Goal: Book appointment/travel/reservation

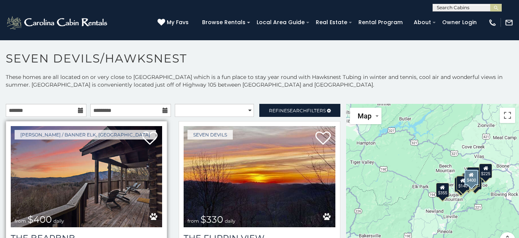
click at [88, 187] on img at bounding box center [86, 176] width 151 height 101
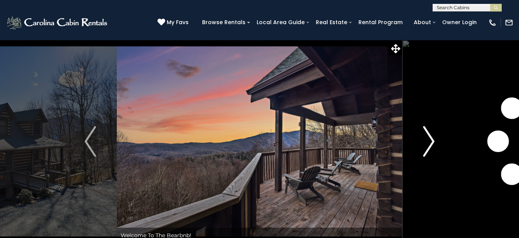
click at [427, 139] on img "Next" at bounding box center [429, 141] width 12 height 31
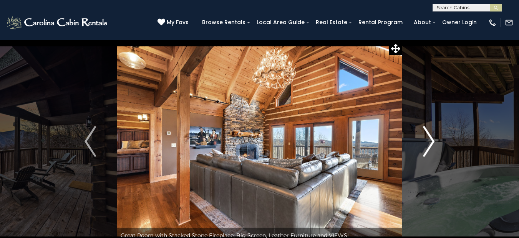
click at [427, 139] on img "Next" at bounding box center [429, 141] width 12 height 31
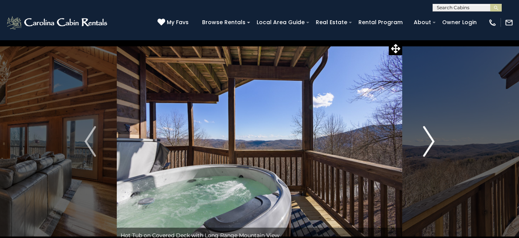
click at [426, 140] on img "Next" at bounding box center [429, 141] width 12 height 31
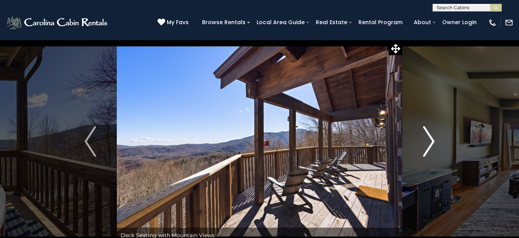
click at [426, 141] on img "Next" at bounding box center [429, 141] width 12 height 31
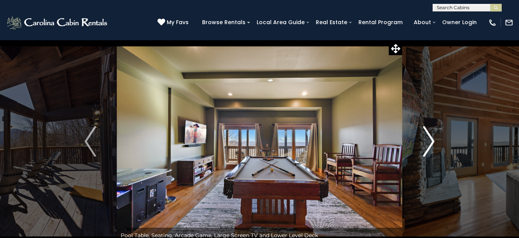
click at [426, 141] on img "Next" at bounding box center [429, 141] width 12 height 31
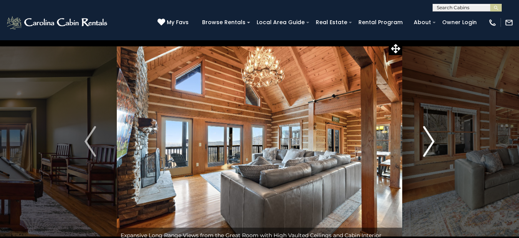
click at [426, 142] on img "Next" at bounding box center [429, 141] width 12 height 31
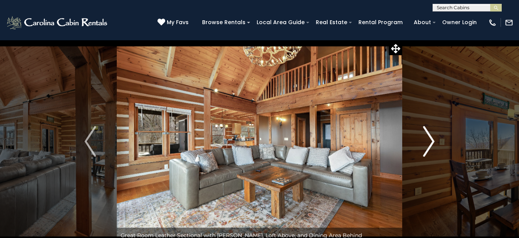
click at [426, 144] on img "Next" at bounding box center [429, 141] width 12 height 31
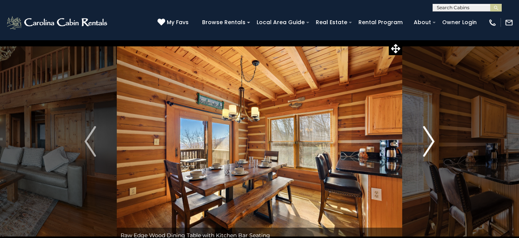
click at [426, 140] on img "Next" at bounding box center [429, 141] width 12 height 31
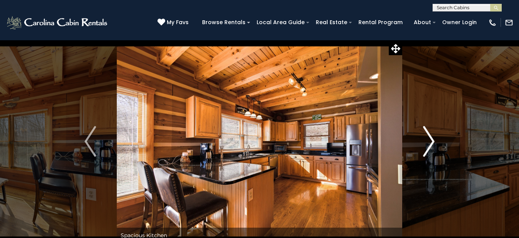
click at [426, 140] on img "Next" at bounding box center [429, 141] width 12 height 31
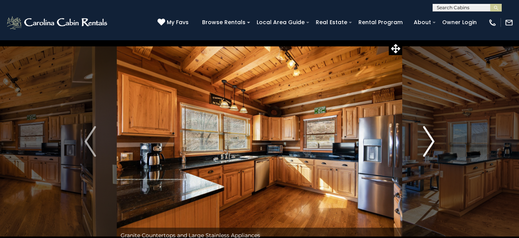
click at [426, 140] on img "Next" at bounding box center [429, 141] width 12 height 31
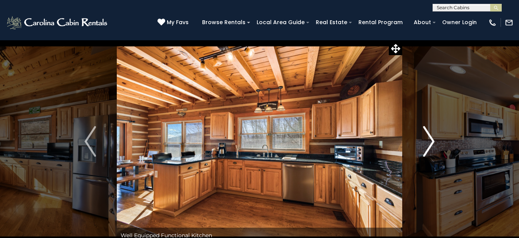
click at [426, 137] on img "Next" at bounding box center [429, 141] width 12 height 31
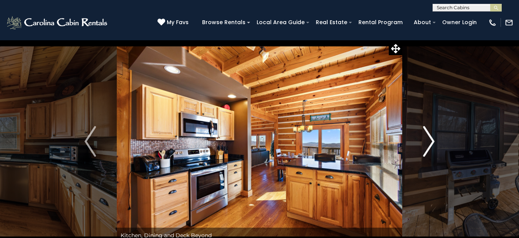
click at [426, 137] on img "Next" at bounding box center [429, 141] width 12 height 31
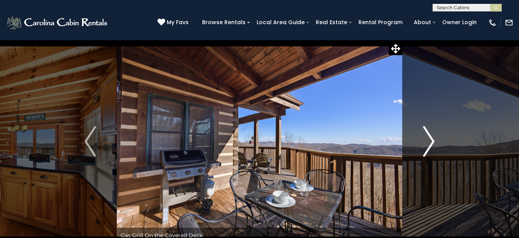
click at [426, 138] on img "Next" at bounding box center [429, 141] width 12 height 31
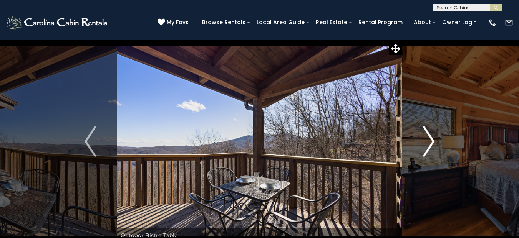
click at [426, 139] on img "Next" at bounding box center [429, 141] width 12 height 31
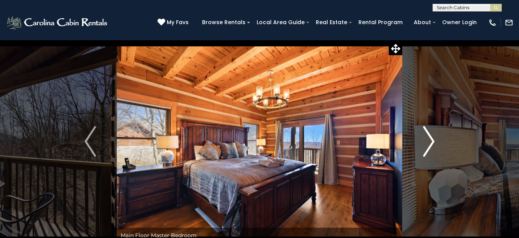
click at [426, 137] on img "Next" at bounding box center [429, 141] width 12 height 31
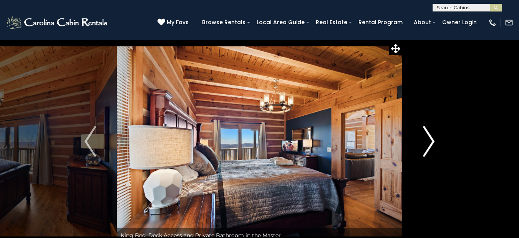
click at [426, 137] on img "Next" at bounding box center [429, 141] width 12 height 31
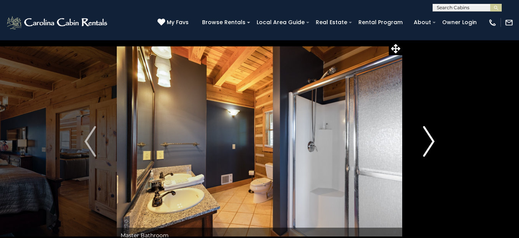
click at [426, 136] on img "Next" at bounding box center [429, 141] width 12 height 31
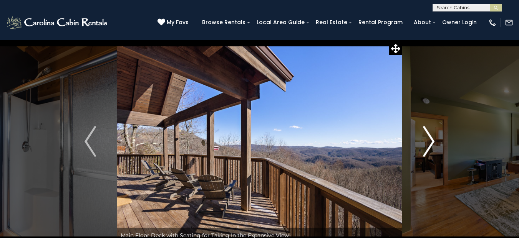
click at [426, 136] on img "Next" at bounding box center [429, 141] width 12 height 31
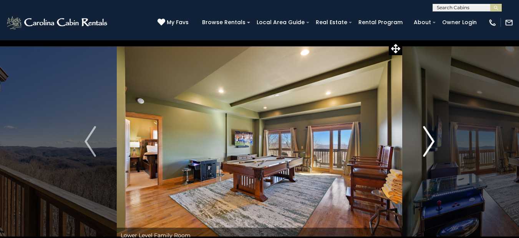
click at [426, 132] on img "Next" at bounding box center [429, 141] width 12 height 31
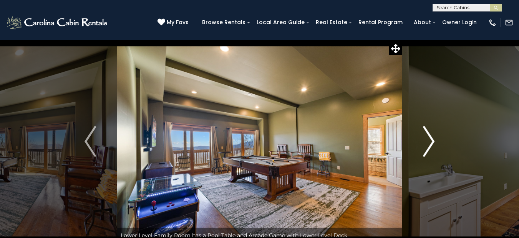
click at [426, 131] on img "Next" at bounding box center [429, 141] width 12 height 31
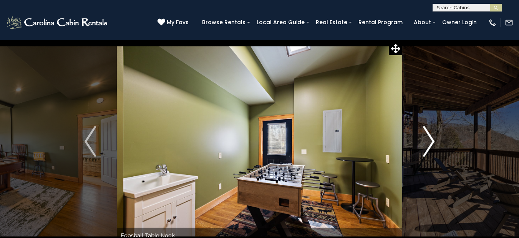
click at [427, 130] on img "Next" at bounding box center [429, 141] width 12 height 31
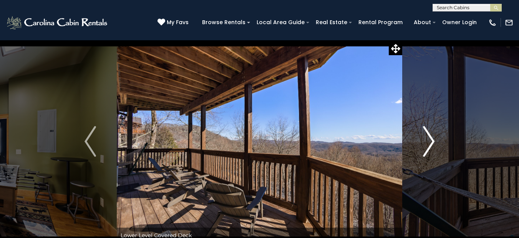
click at [428, 137] on img "Next" at bounding box center [429, 141] width 12 height 31
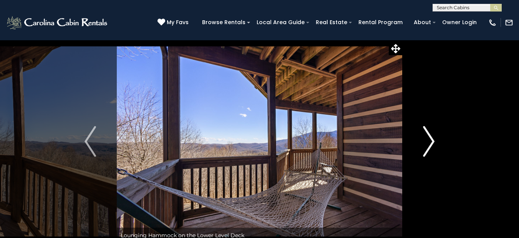
click at [428, 134] on img "Next" at bounding box center [429, 141] width 12 height 31
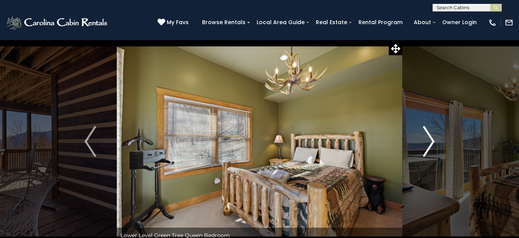
click at [428, 132] on img "Next" at bounding box center [429, 141] width 12 height 31
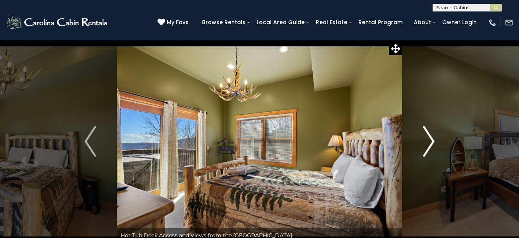
click at [428, 130] on img "Next" at bounding box center [429, 141] width 12 height 31
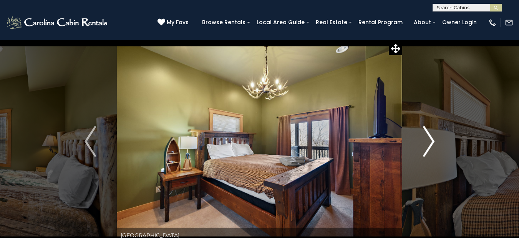
click at [428, 129] on img "Next" at bounding box center [429, 141] width 12 height 31
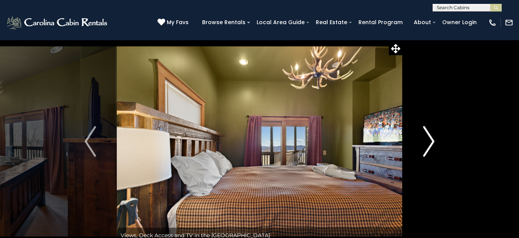
click at [428, 127] on img "Next" at bounding box center [429, 141] width 12 height 31
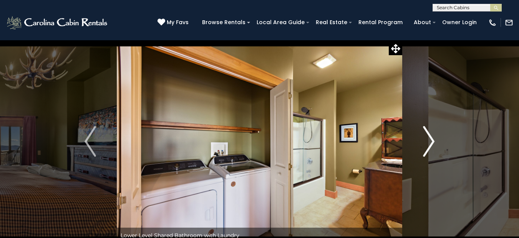
click at [428, 126] on button "Next" at bounding box center [428, 141] width 53 height 203
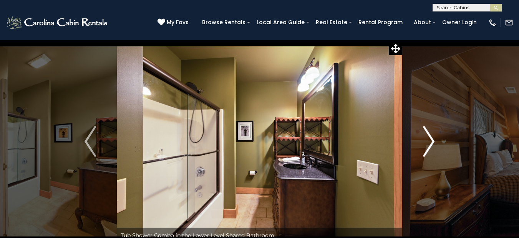
click at [428, 137] on img "Next" at bounding box center [429, 141] width 12 height 31
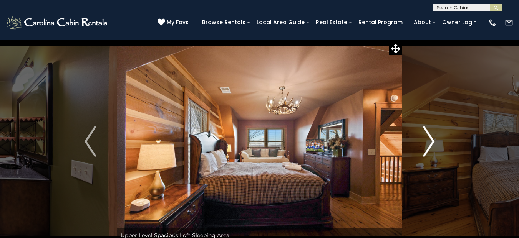
click at [428, 135] on img "Next" at bounding box center [429, 141] width 12 height 31
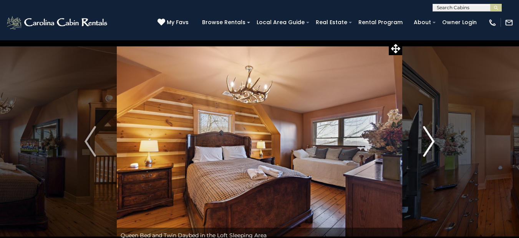
click at [428, 133] on img "Next" at bounding box center [429, 141] width 12 height 31
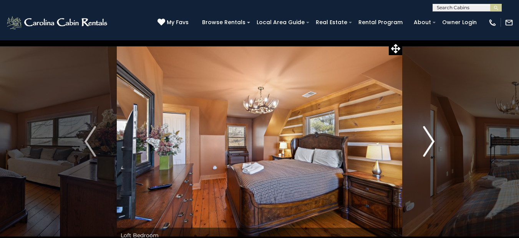
click at [428, 129] on img "Next" at bounding box center [429, 141] width 12 height 31
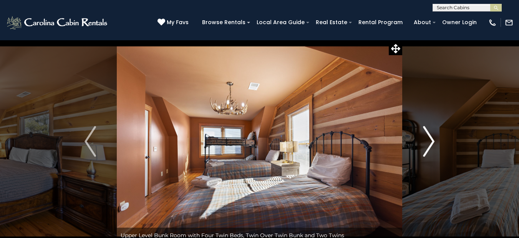
click at [428, 131] on img "Next" at bounding box center [429, 141] width 12 height 31
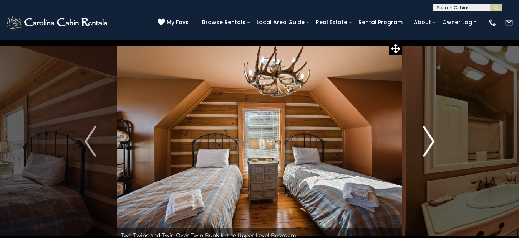
click at [428, 129] on img "Next" at bounding box center [429, 141] width 12 height 31
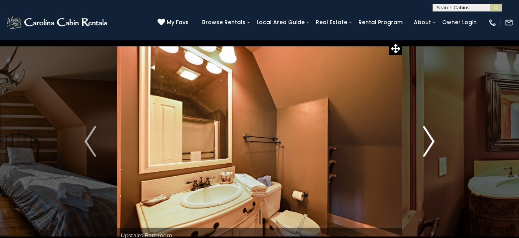
click at [428, 127] on img "Next" at bounding box center [429, 141] width 12 height 31
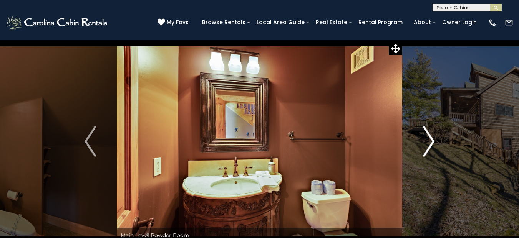
click at [425, 142] on img "Next" at bounding box center [429, 141] width 12 height 31
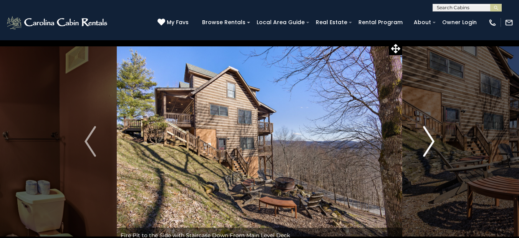
click at [426, 139] on img "Next" at bounding box center [429, 141] width 12 height 31
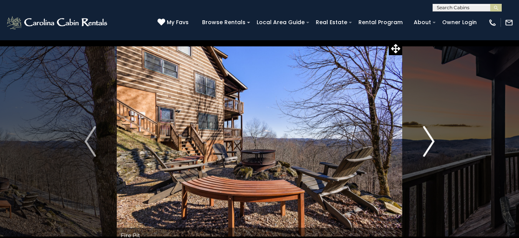
click at [426, 139] on img "Next" at bounding box center [429, 141] width 12 height 31
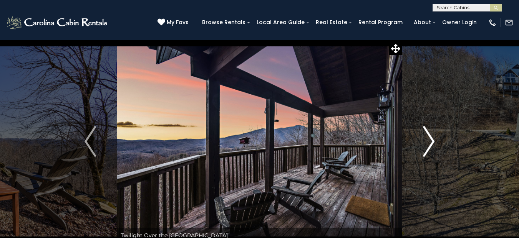
click at [426, 139] on img "Next" at bounding box center [429, 141] width 12 height 31
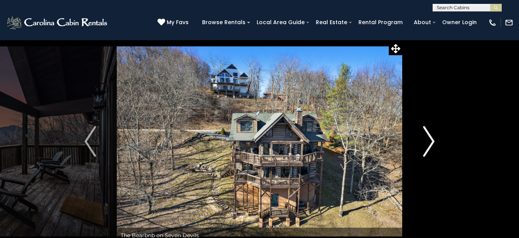
click at [426, 139] on img "Next" at bounding box center [429, 141] width 12 height 31
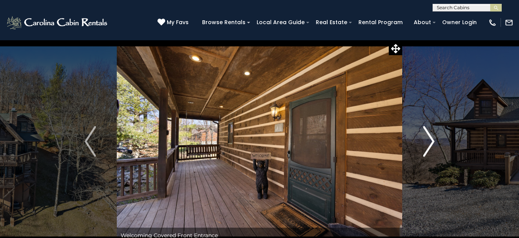
click at [426, 139] on img "Next" at bounding box center [429, 141] width 12 height 31
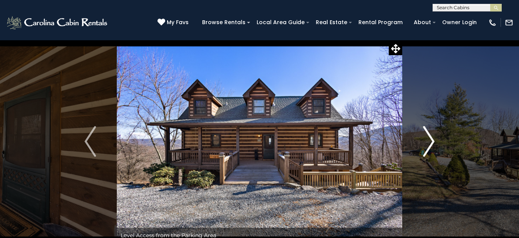
click at [426, 137] on img "Next" at bounding box center [429, 141] width 12 height 31
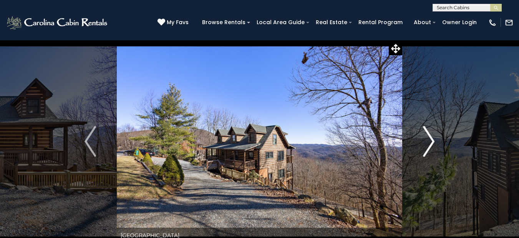
click at [426, 135] on img "Next" at bounding box center [429, 141] width 12 height 31
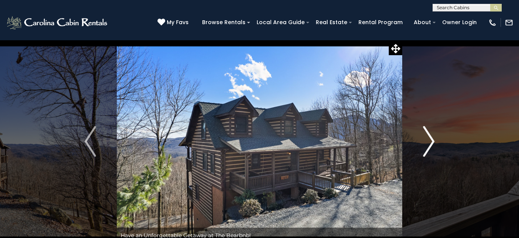
click at [426, 133] on img "Next" at bounding box center [429, 141] width 12 height 31
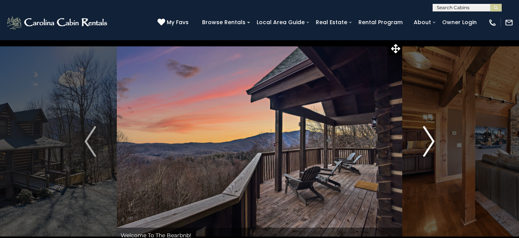
click at [426, 133] on img "Next" at bounding box center [429, 141] width 12 height 31
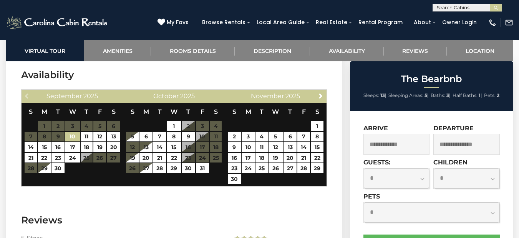
scroll to position [1692, 0]
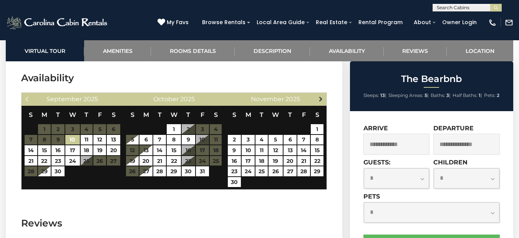
click at [319, 96] on span "Next" at bounding box center [320, 99] width 6 height 6
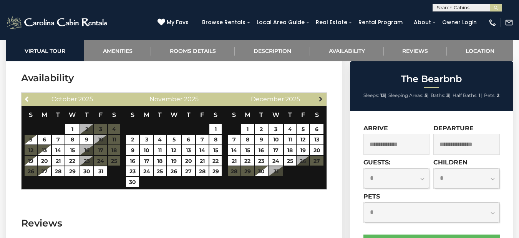
click at [321, 96] on span "Next" at bounding box center [320, 99] width 6 height 6
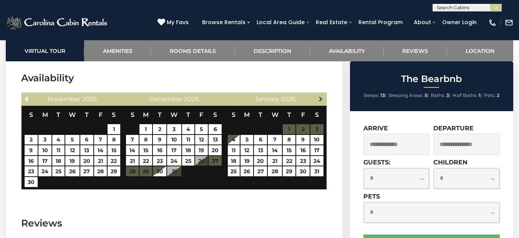
click at [321, 96] on span "Next" at bounding box center [320, 99] width 6 height 6
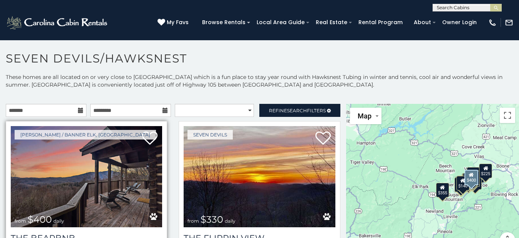
click at [78, 154] on img at bounding box center [86, 176] width 151 height 101
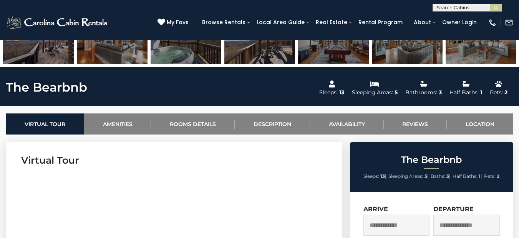
scroll to position [246, 0]
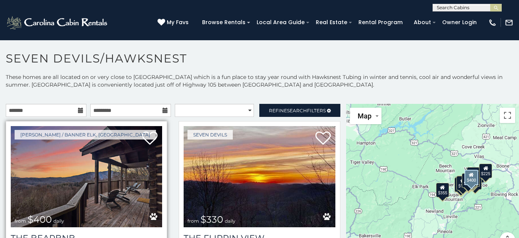
click at [102, 167] on img at bounding box center [86, 176] width 151 height 101
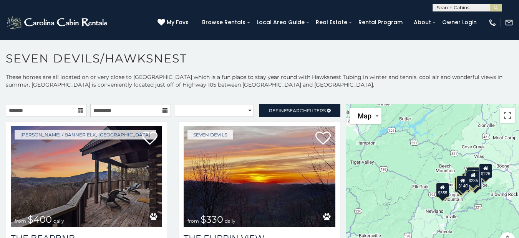
click at [468, 201] on div "$400 $330 $355 $485 $195 $205 $305 $205 $436 $375 $325 $230 $275 $315 $300 $140…" at bounding box center [432, 180] width 173 height 153
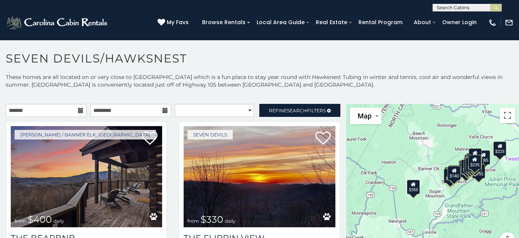
click at [461, 192] on div "$400 $330 $355 $485 $195 $205 $305 $205 $436 $375 $325 $230 $275 $315 $300 $140…" at bounding box center [432, 180] width 173 height 153
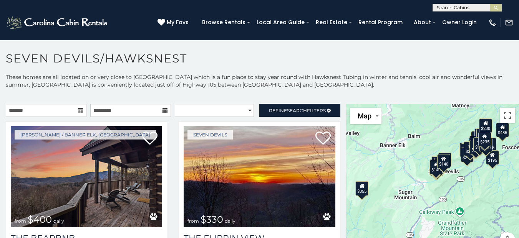
click at [461, 171] on div "$400 $330 $355 $485 $195 $205 $305 $205 $436 $375 $325 $230 $275 $315 $300 $140…" at bounding box center [432, 180] width 173 height 153
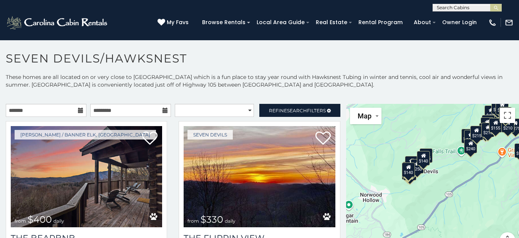
click at [434, 183] on div "$400 $330 $355 $485 $195 $205 $305 $205 $436 $375 $325 $230 $275 $315 $300 $140…" at bounding box center [432, 180] width 173 height 153
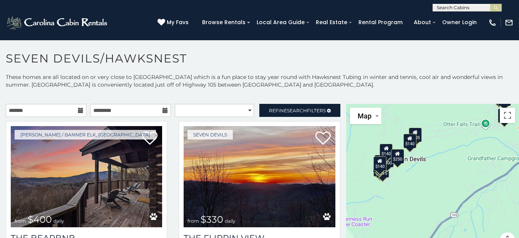
click at [410, 188] on div "$400 $330 $355 $485 $195 $205 $305 $205 $436 $375 $325 $230 $275 $315 $300 $140…" at bounding box center [432, 180] width 173 height 153
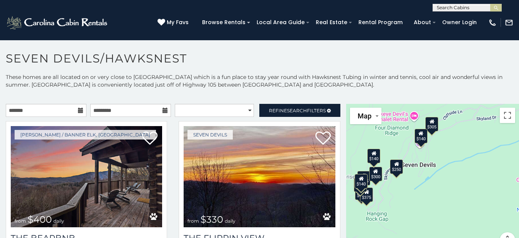
drag, startPoint x: 378, startPoint y: 183, endPoint x: 395, endPoint y: 218, distance: 38.1
click at [395, 218] on div "$400 $330 $355 $485 $195 $205 $305 $205 $436 $375 $325 $230 $275 $315 $300 $140…" at bounding box center [432, 180] width 173 height 153
click at [383, 195] on div "$400 $330 $355 $485 $195 $205 $305 $205 $436 $375 $325 $230 $275 $315 $300 $140…" at bounding box center [432, 180] width 173 height 153
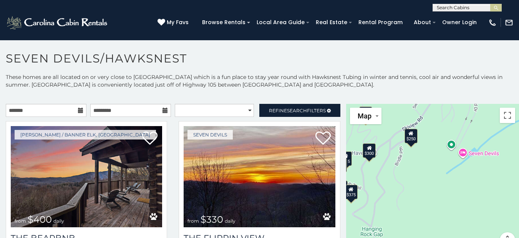
drag, startPoint x: 407, startPoint y: 199, endPoint x: 345, endPoint y: 207, distance: 62.8
click at [353, 202] on div "$400 $330 $355 $485 $195 $205 $305 $205 $436 $375 $325 $230 $275 $315 $300 $140…" at bounding box center [432, 180] width 173 height 153
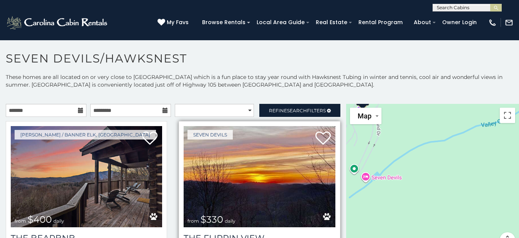
drag, startPoint x: 345, startPoint y: 207, endPoint x: 333, endPoint y: 211, distance: 12.6
click at [333, 104] on main "**********" at bounding box center [259, 104] width 519 height 0
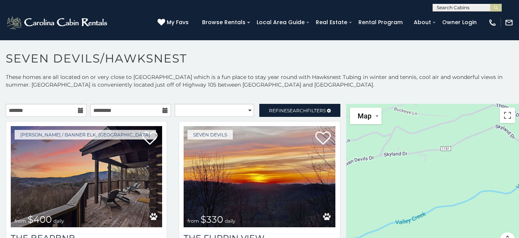
drag, startPoint x: 467, startPoint y: 147, endPoint x: 382, endPoint y: 245, distance: 130.1
click at [382, 238] on html "**********" at bounding box center [259, 121] width 519 height 243
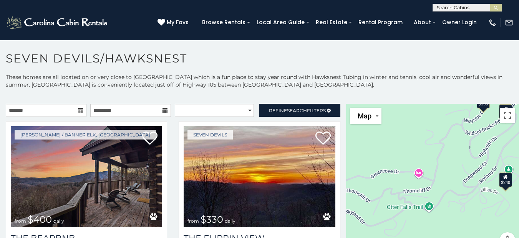
drag, startPoint x: 503, startPoint y: 146, endPoint x: 347, endPoint y: 231, distance: 177.3
click at [347, 231] on div "$400 $330 $355 $485 $195 $205 $305 $205 $436 $375 $325 $230 $275 $315 $300 $140…" at bounding box center [432, 180] width 173 height 153
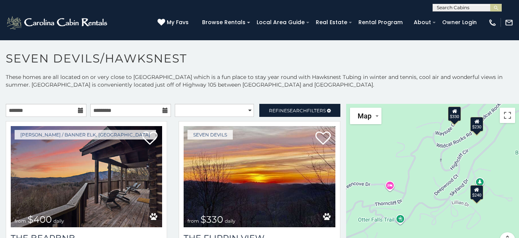
drag, startPoint x: 430, startPoint y: 208, endPoint x: 401, endPoint y: 223, distance: 32.4
click at [401, 223] on div "$400 $330 $355 $485 $195 $205 $305 $205 $436 $375 $325 $230 $275 $315 $300 $140…" at bounding box center [432, 180] width 173 height 153
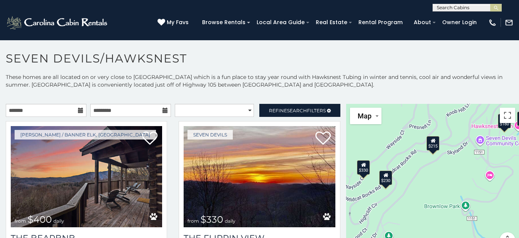
drag, startPoint x: 468, startPoint y: 167, endPoint x: 375, endPoint y: 221, distance: 107.7
click at [375, 221] on div "$400 $330 $355 $485 $195 $205 $305 $205 $436 $375 $325 $230 $275 $315 $300 $140…" at bounding box center [432, 180] width 173 height 153
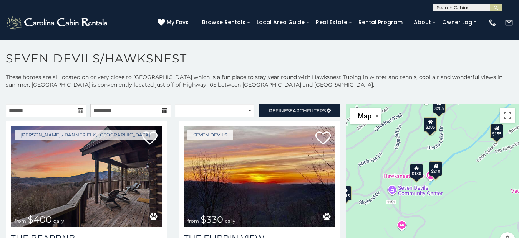
drag, startPoint x: 442, startPoint y: 194, endPoint x: 351, endPoint y: 245, distance: 104.5
click at [351, 238] on html "**********" at bounding box center [259, 121] width 519 height 243
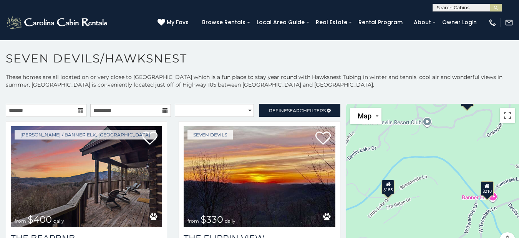
drag, startPoint x: 457, startPoint y: 198, endPoint x: 350, endPoint y: 253, distance: 120.0
click at [350, 238] on html "**********" at bounding box center [259, 121] width 519 height 243
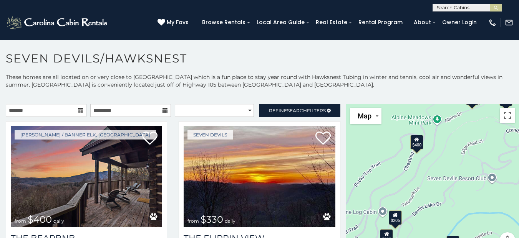
drag, startPoint x: 403, startPoint y: 171, endPoint x: 469, endPoint y: 229, distance: 87.9
click at [469, 229] on div "$400 $330 $355 $485 $195 $205 $305 $205 $436 $375 $325 $230 $275 $315 $300 $140…" at bounding box center [432, 180] width 173 height 153
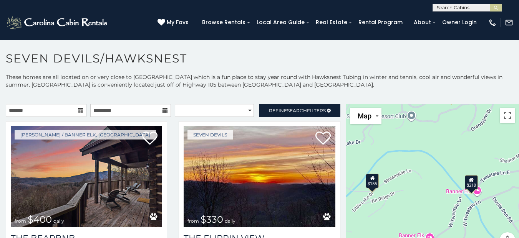
drag, startPoint x: 469, startPoint y: 229, endPoint x: 378, endPoint y: 139, distance: 128.1
click at [378, 139] on div "$400 $330 $355 $485 $195 $205 $305 $205 $436 $375 $325 $230 $275 $315 $300 $140…" at bounding box center [432, 180] width 173 height 153
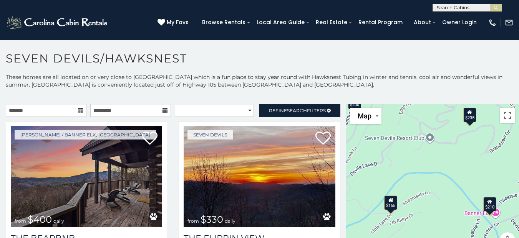
drag, startPoint x: 419, startPoint y: 166, endPoint x: 457, endPoint y: 236, distance: 79.3
click at [457, 236] on div "$400 $330 $355 $485 $195 $205 $305 $205 $436 $375 $325 $230 $275 $315 $300 $140…" at bounding box center [432, 180] width 173 height 153
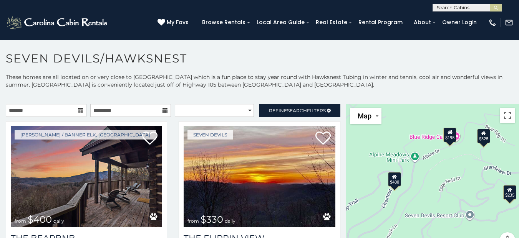
drag, startPoint x: 398, startPoint y: 165, endPoint x: 430, endPoint y: 227, distance: 70.2
click at [430, 227] on div "$400 $330 $355 $485 $195 $205 $305 $205 $436 $375 $325 $230 $275 $315 $300 $140…" at bounding box center [432, 180] width 173 height 153
click at [390, 180] on div "$400" at bounding box center [393, 179] width 13 height 15
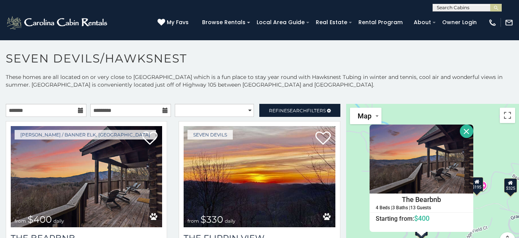
click at [460, 128] on button "Close" at bounding box center [465, 131] width 13 height 13
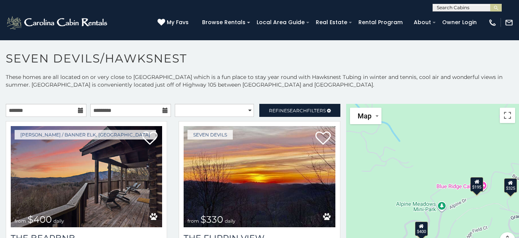
click at [430, 230] on div "$400 $330 $355 $485 $195 $205 $305 $205 $436 $375 $325 $230 $275 $315 $300 $140…" at bounding box center [432, 180] width 173 height 153
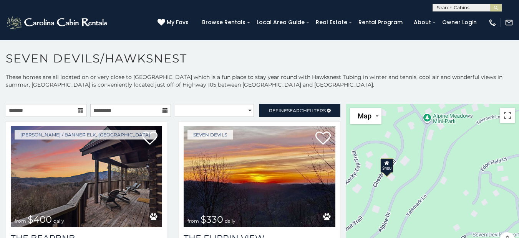
drag, startPoint x: 430, startPoint y: 230, endPoint x: 405, endPoint y: 154, distance: 80.2
click at [405, 154] on div "$400 $330 $355 $485 $195 $205 $305 $205 $436 $375 $325 $230 $275 $315 $300 $140…" at bounding box center [432, 180] width 173 height 153
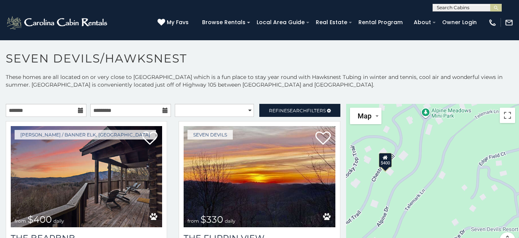
click at [393, 175] on div "$400 $330 $355 $485 $195 $205 $305 $205 $436 $375 $325 $230 $275 $315 $300 $140…" at bounding box center [432, 180] width 173 height 153
